Goal: Transaction & Acquisition: Purchase product/service

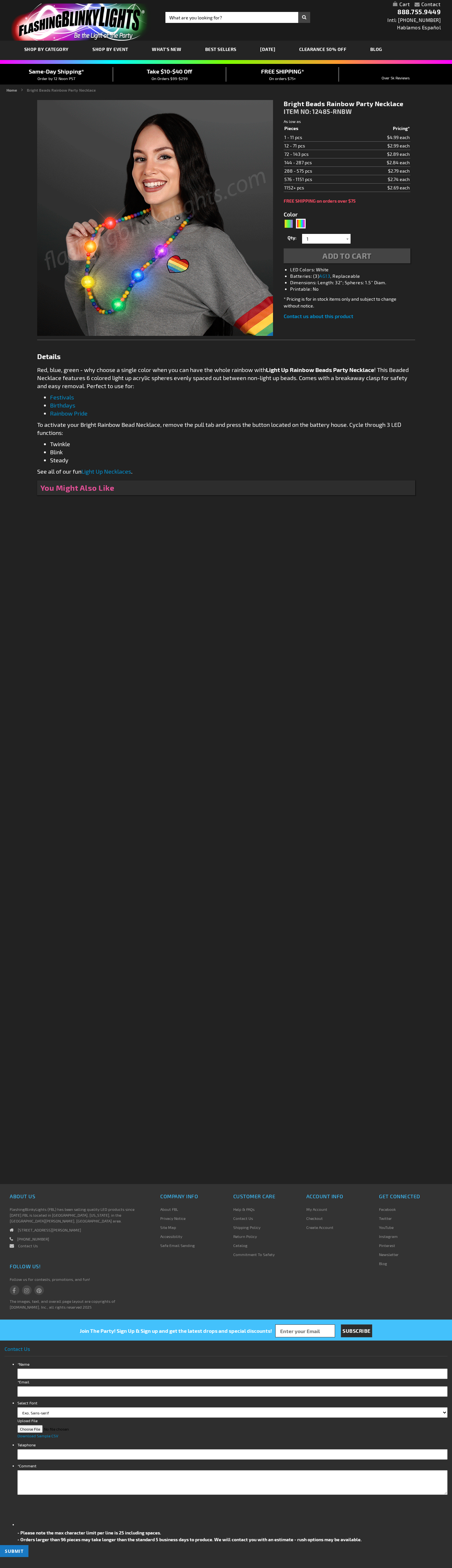
type input "5659"
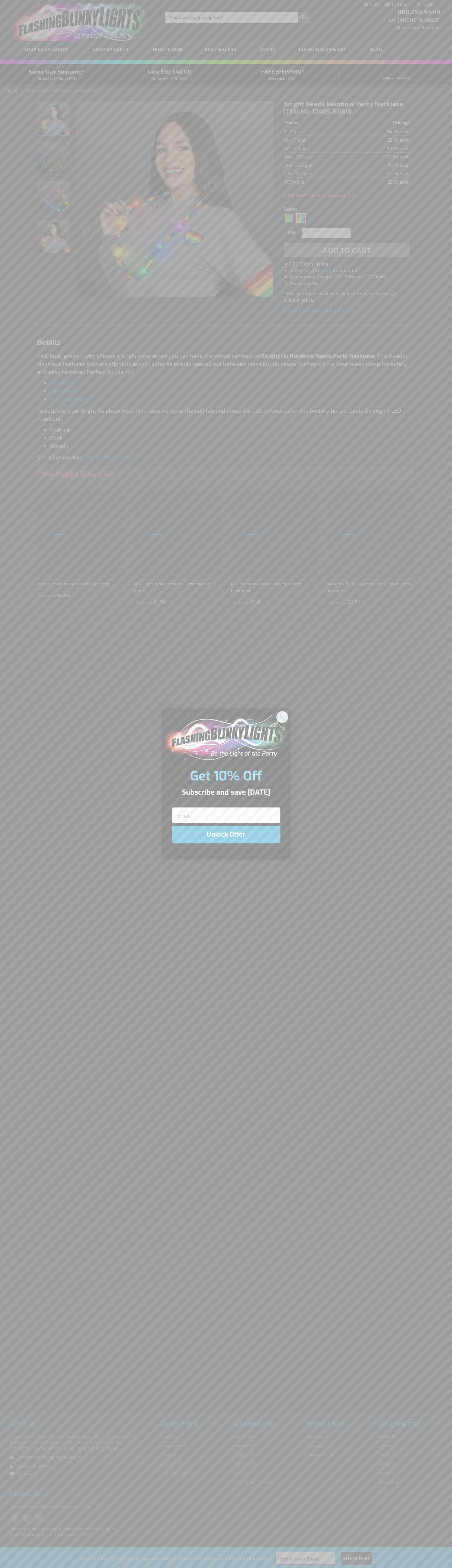
click at [282, 716] on icon "Close dialog" at bounding box center [281, 716] width 4 height 4
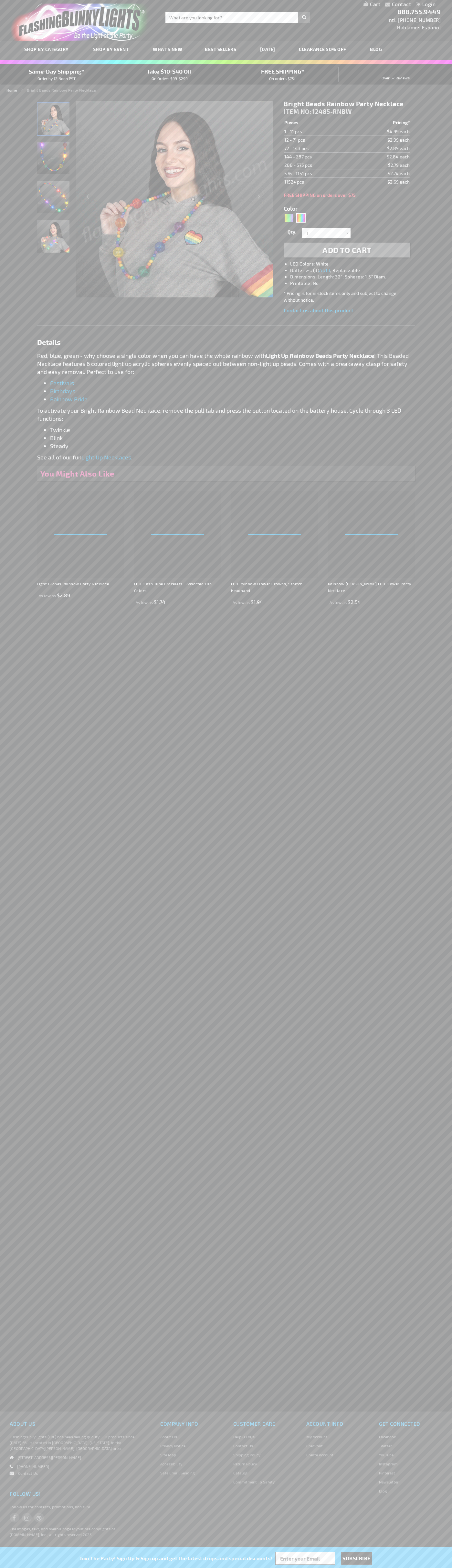
click at [347, 250] on span "Add to Cart" at bounding box center [347, 250] width 49 height 9
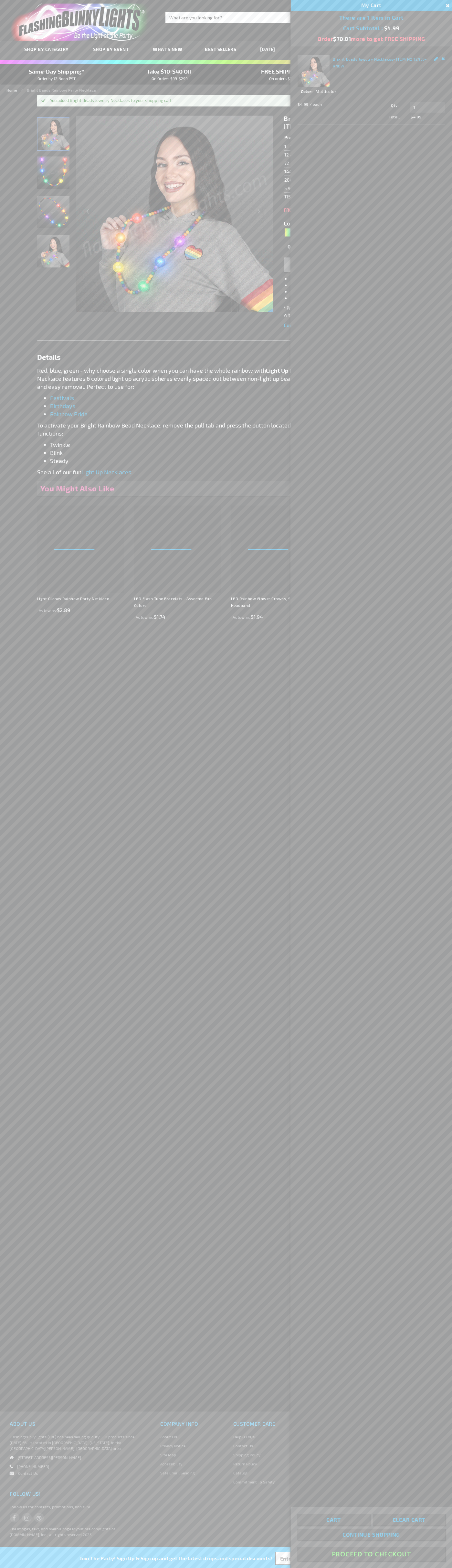
click at [371, 1554] on button "Proceed To Checkout" at bounding box center [371, 1554] width 148 height 15
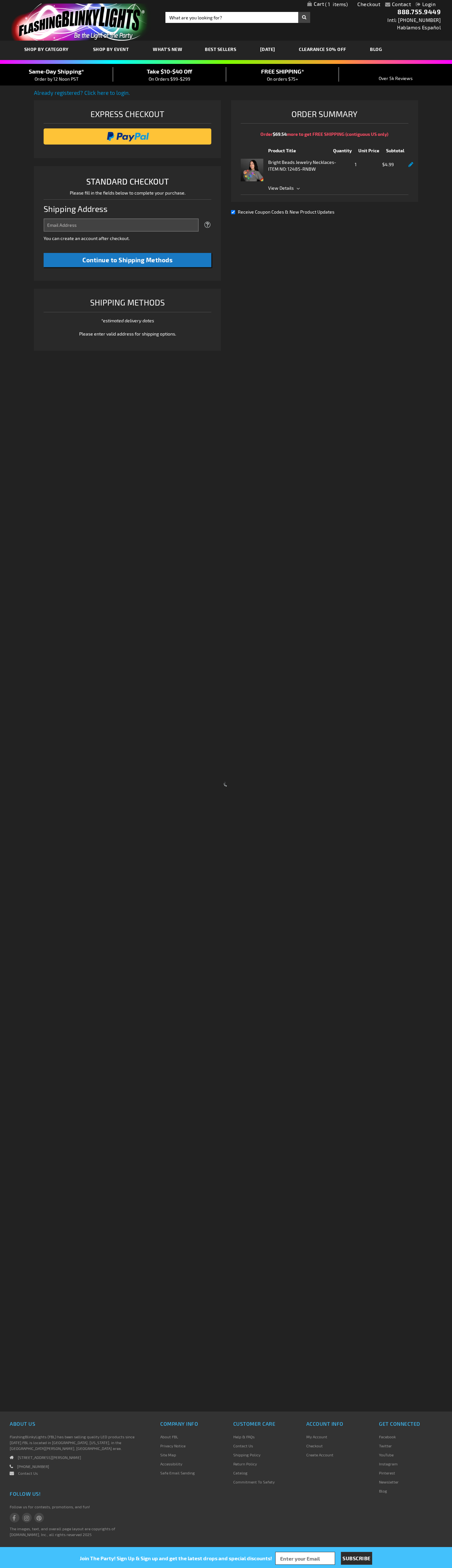
select select "US"
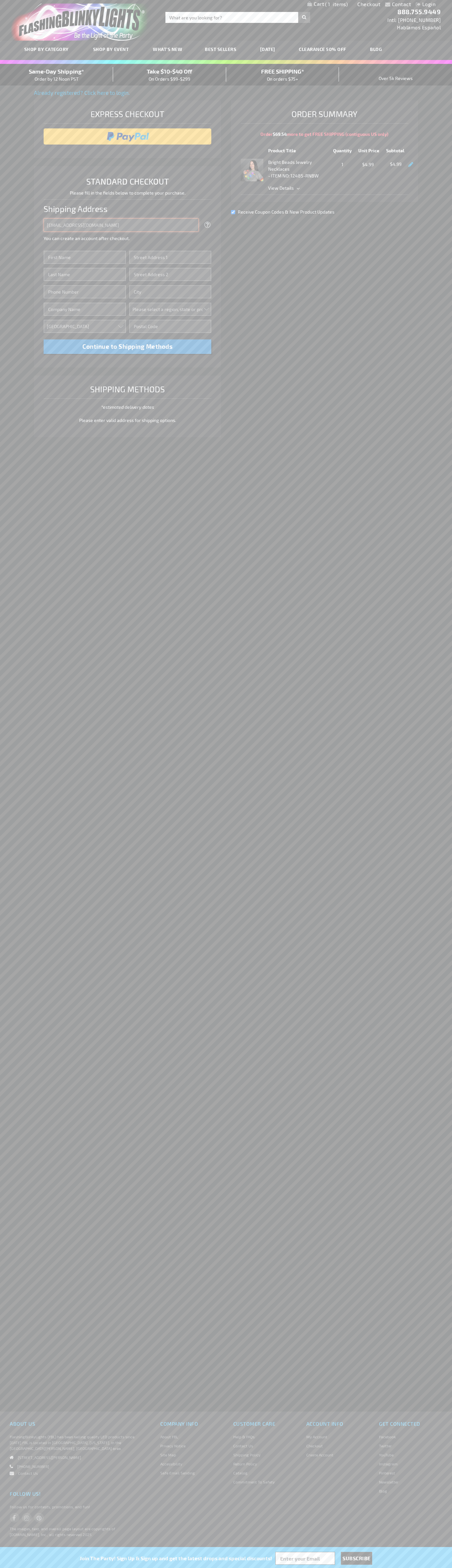
type input "johnsmith005@storebotmail.joonix.net"
type input "John"
type input "4581 Webb Street"
type input "First floor"
type input "pryor"
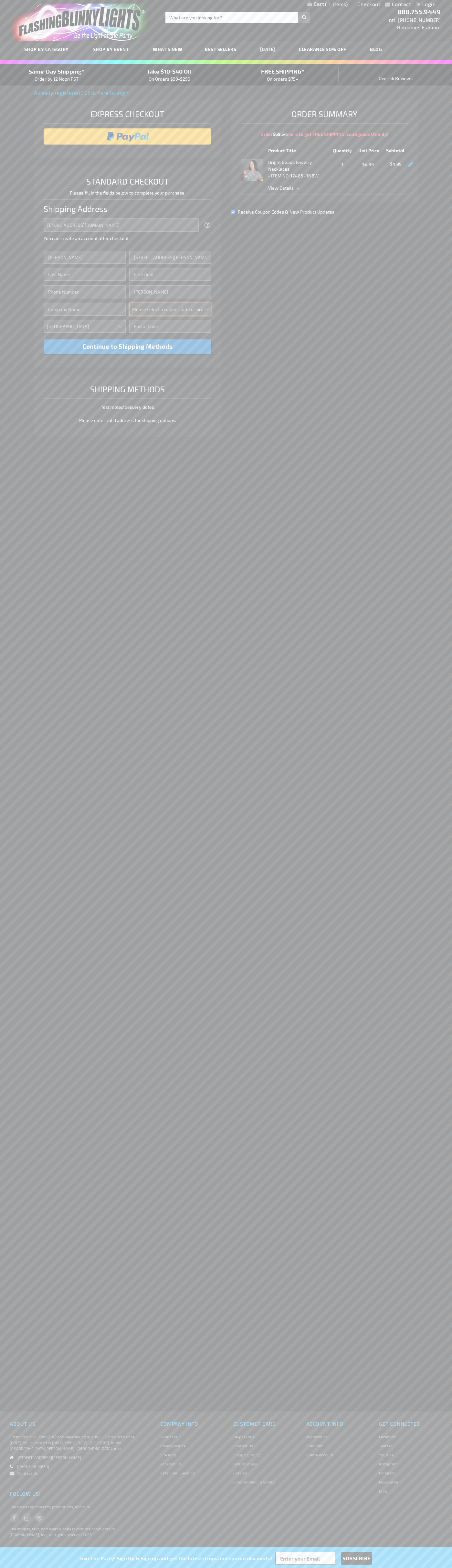
select select "48"
type input "74361"
type input "Smith"
type input "6502530000"
type input "John Smith"
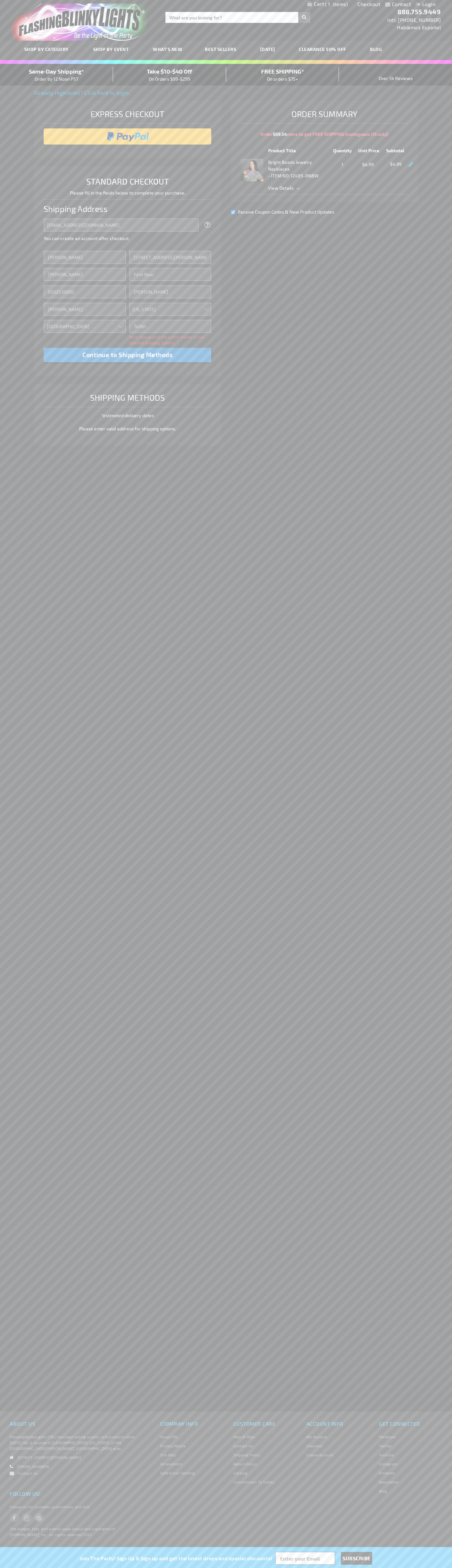
click at [57, 75] on div "Same-Day Shipping* Order by 12 Noon PST" at bounding box center [57, 74] width 113 height 15
click at [127, 136] on input "image" at bounding box center [127, 136] width 161 height 13
